Goal: Task Accomplishment & Management: Manage account settings

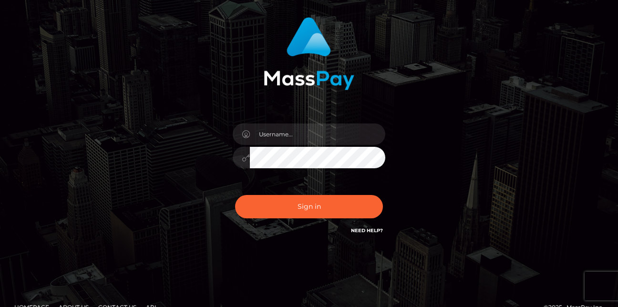
click at [308, 139] on input "text" at bounding box center [317, 133] width 135 height 21
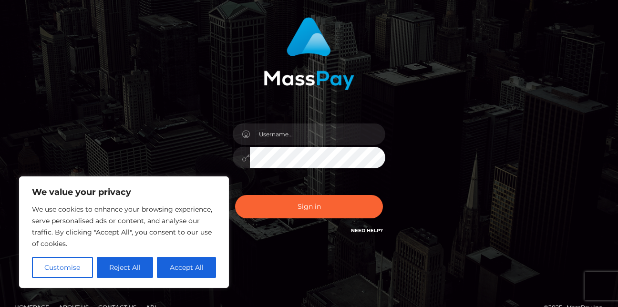
type input "[EMAIL_ADDRESS][DOMAIN_NAME]"
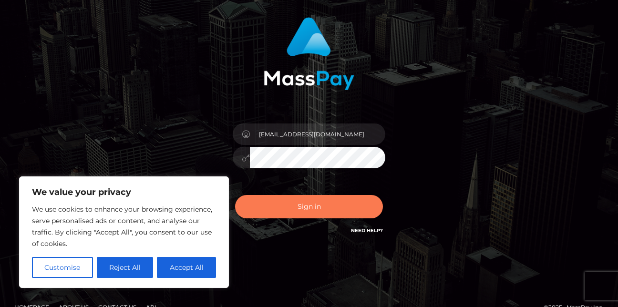
click at [286, 198] on button "Sign in" at bounding box center [309, 206] width 148 height 23
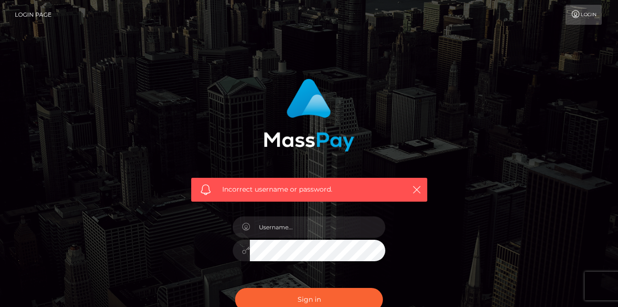
click at [189, 269] on div "Incorrect username or password." at bounding box center [309, 203] width 250 height 264
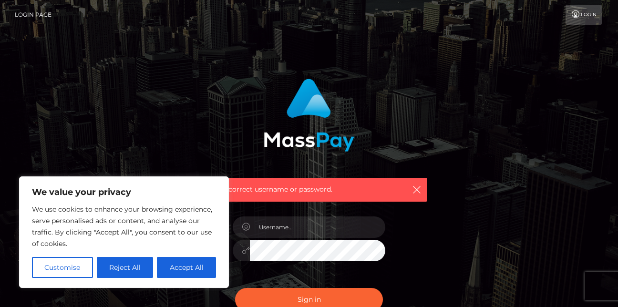
scroll to position [110, 0]
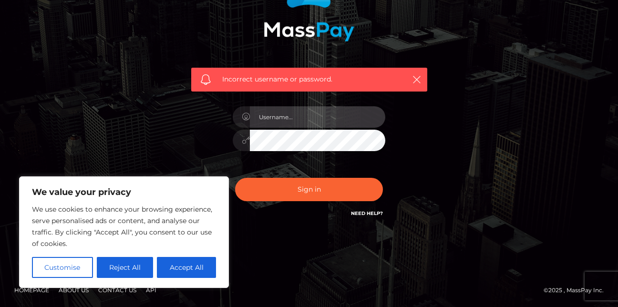
click at [333, 114] on input "text" at bounding box center [317, 116] width 135 height 21
type input "[EMAIL_ADDRESS][DOMAIN_NAME]"
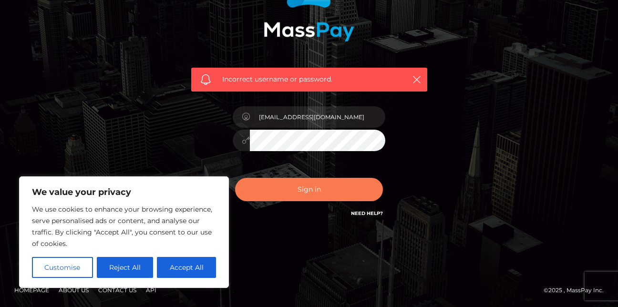
click at [243, 195] on button "Sign in" at bounding box center [309, 189] width 148 height 23
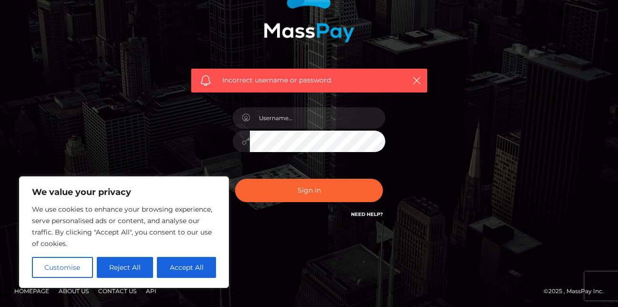
scroll to position [110, 0]
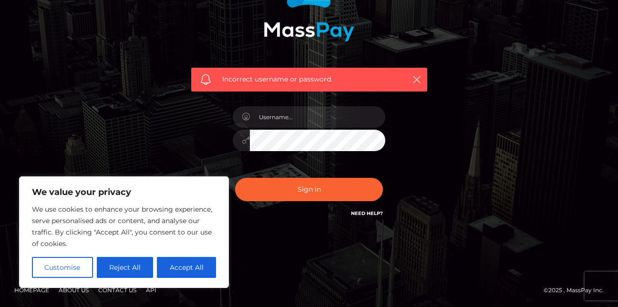
click at [362, 210] on link "Need Help?" at bounding box center [367, 213] width 32 height 6
click at [168, 270] on button "Accept All" at bounding box center [186, 267] width 59 height 21
checkbox input "true"
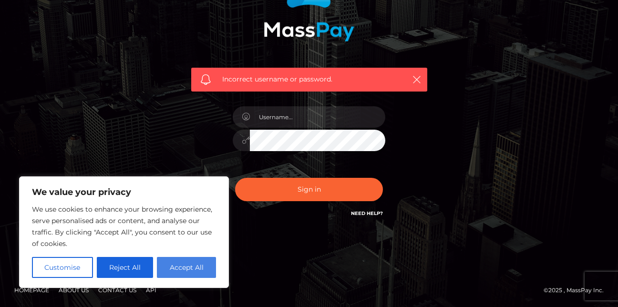
checkbox input "true"
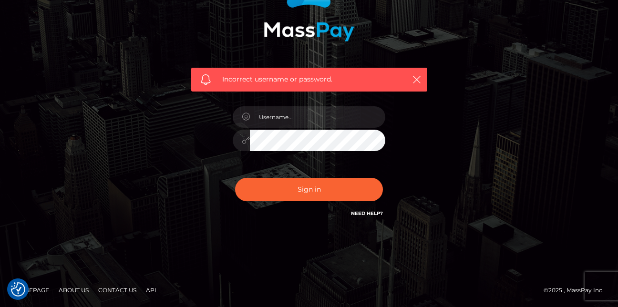
click at [365, 210] on link "Need Help?" at bounding box center [367, 213] width 32 height 6
click at [118, 182] on div "Incorrect username or password." at bounding box center [308, 98] width 543 height 274
click at [357, 215] on link "Need Help?" at bounding box center [367, 213] width 32 height 6
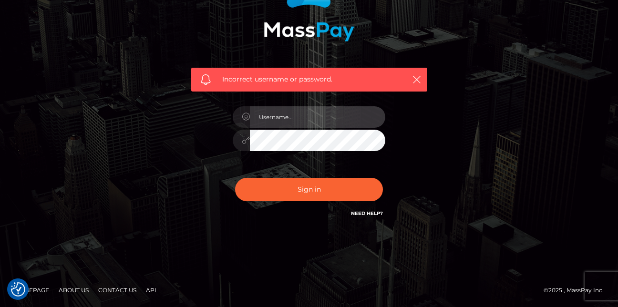
click at [325, 119] on input "text" at bounding box center [317, 116] width 135 height 21
type input "[EMAIL_ADDRESS][DOMAIN_NAME]"
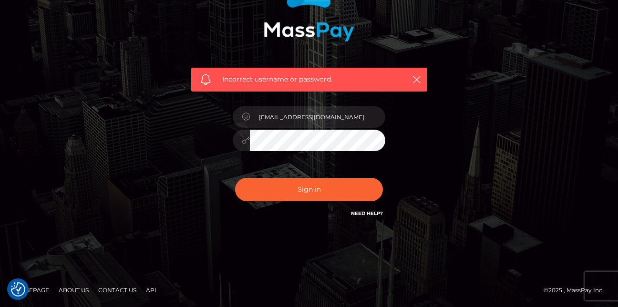
click at [359, 215] on link "Need Help?" at bounding box center [367, 213] width 32 height 6
click at [414, 174] on div "Incorrect username or password. arrich.1930@gmail.com" at bounding box center [309, 93] width 250 height 264
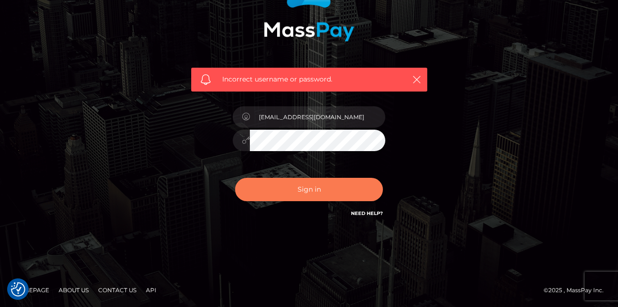
click at [344, 192] on button "Sign in" at bounding box center [309, 189] width 148 height 23
